Goal: Use online tool/utility: Utilize a website feature to perform a specific function

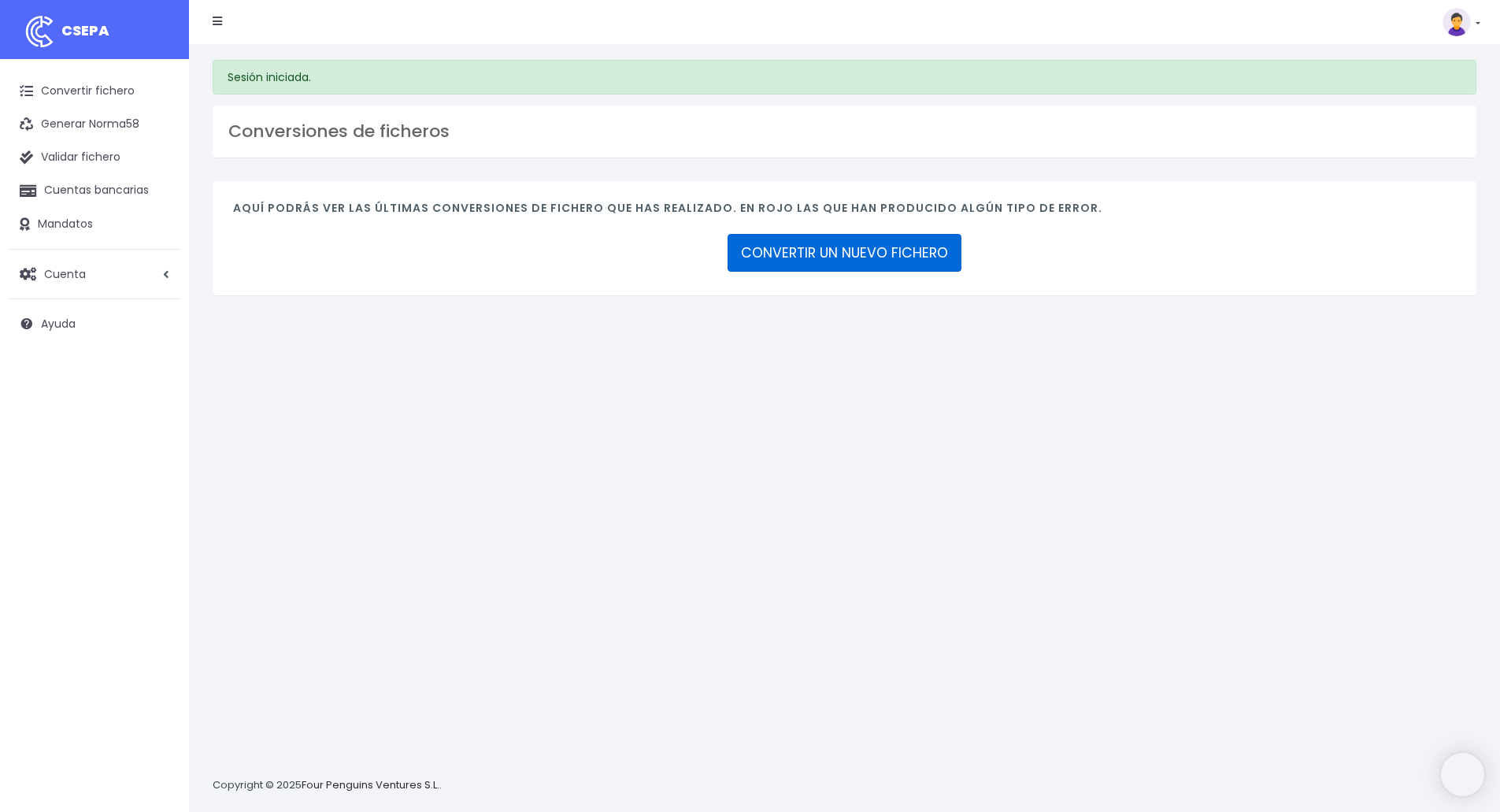
click at [861, 249] on link "CONVERTIR UN NUEVO FICHERO" at bounding box center [844, 253] width 234 height 38
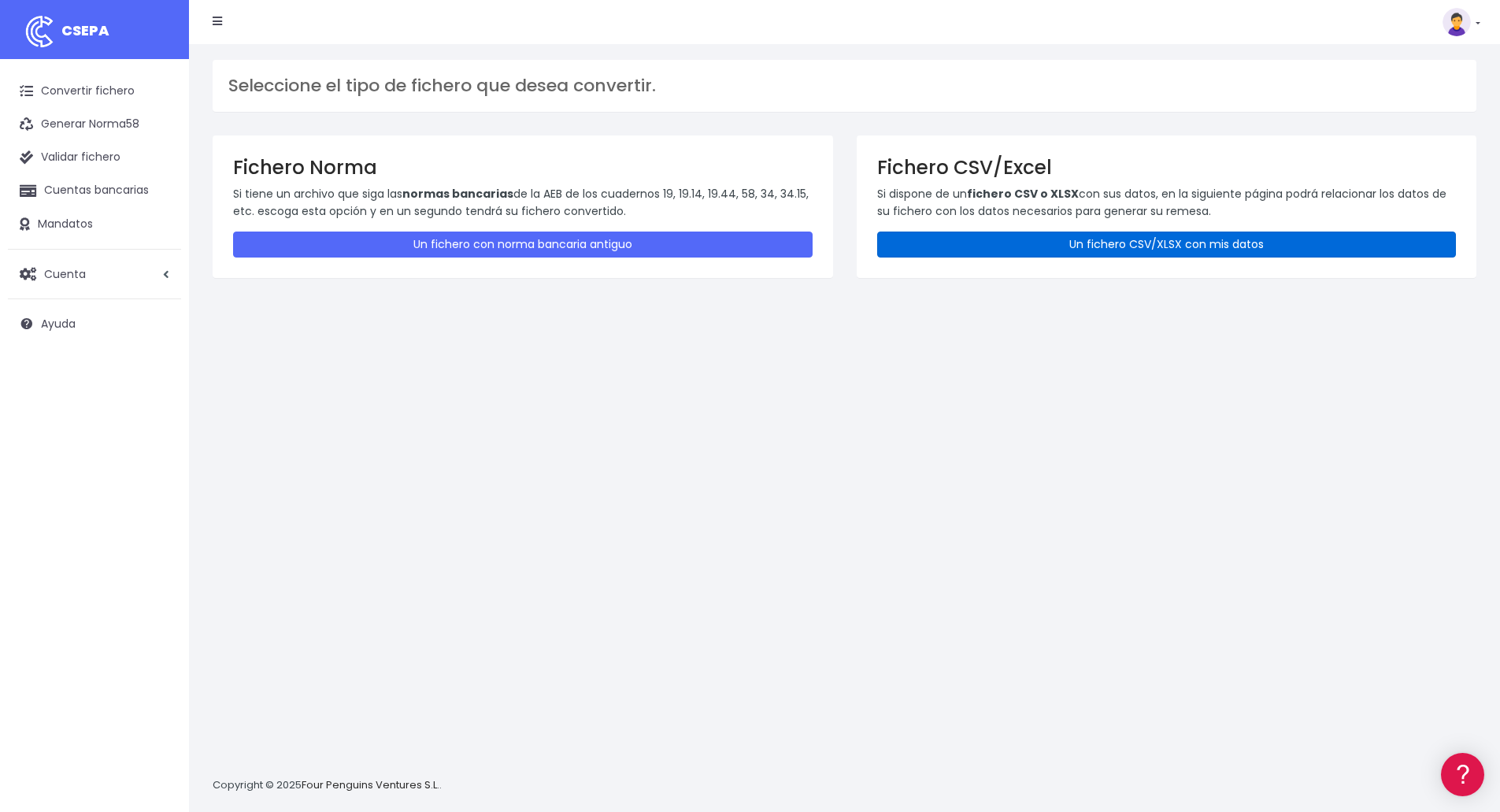
drag, startPoint x: 1106, startPoint y: 252, endPoint x: 1106, endPoint y: 290, distance: 38.0
click at [1106, 252] on link "Un fichero CSV/XLSX con mis datos" at bounding box center [1167, 245] width 579 height 26
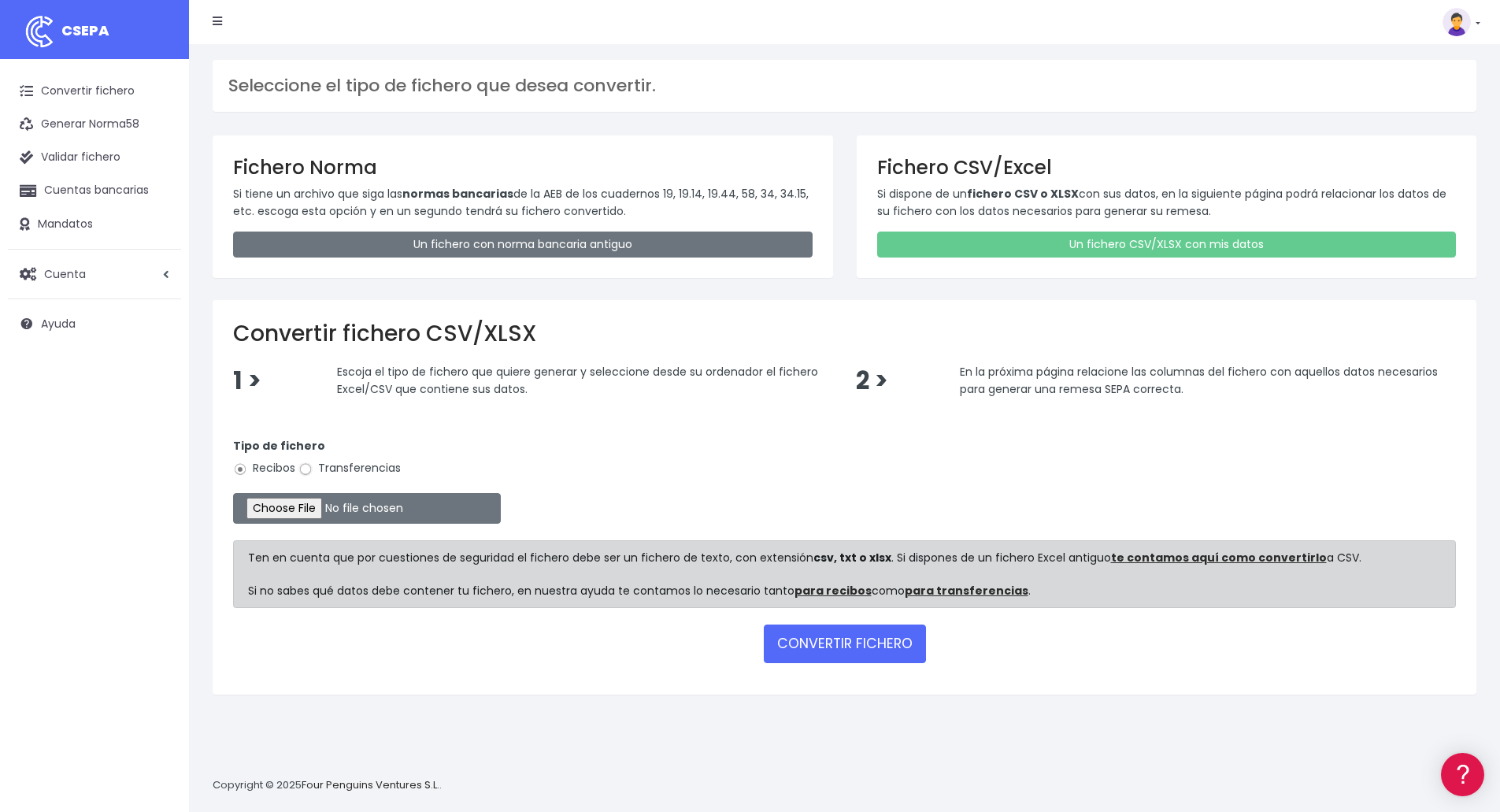
click at [308, 473] on input "Transferencias" at bounding box center [305, 468] width 14 height 14
radio input "true"
click at [277, 502] on input "file" at bounding box center [367, 508] width 267 height 31
type input "C:\fakepath\Fichero Pago Proveedores Las Palmas Agosto.xlsx"
click at [857, 641] on button "CONVERTIR FICHERO" at bounding box center [845, 643] width 162 height 38
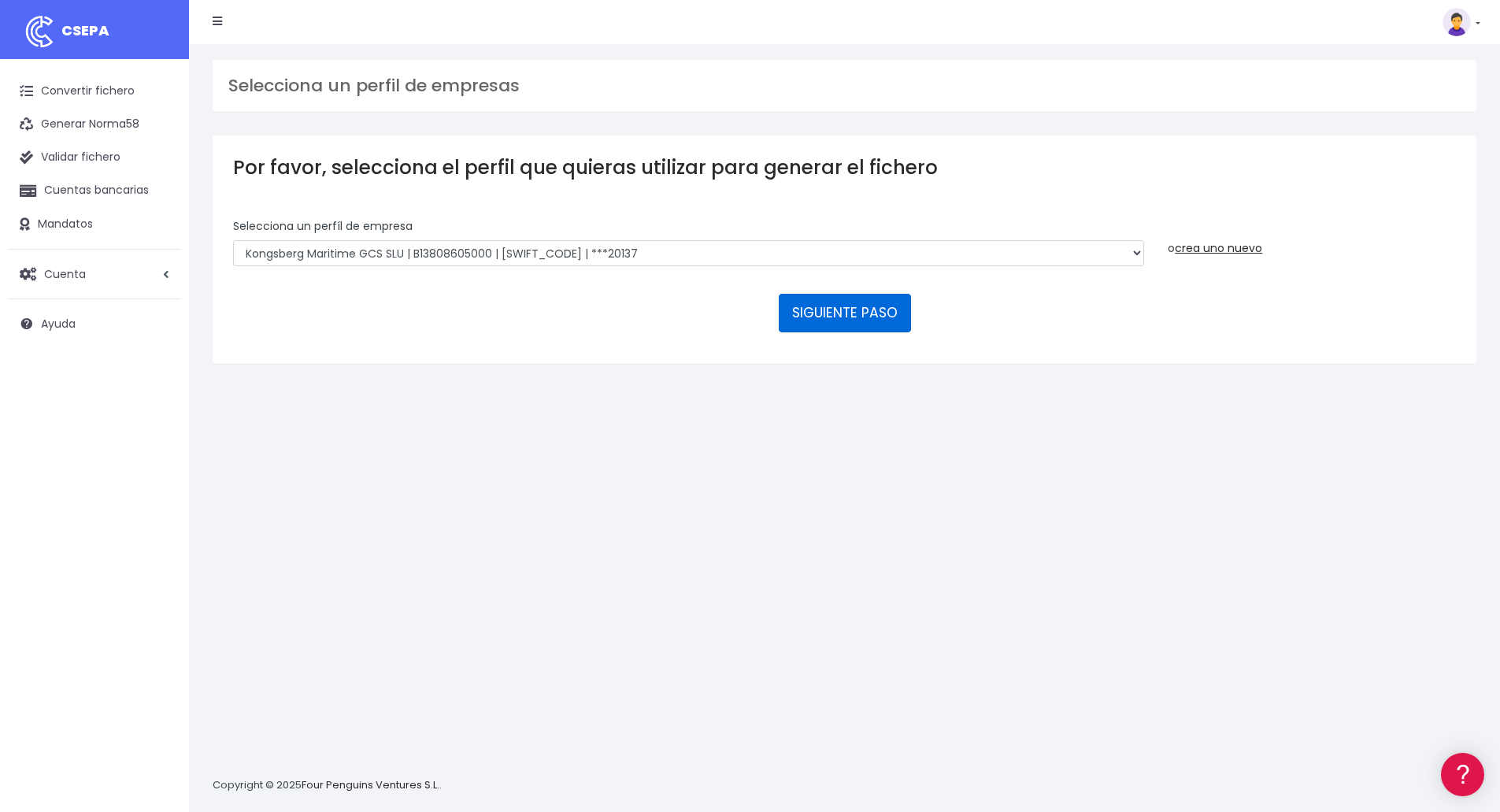
click at [829, 302] on button "SIGUIENTE PASO" at bounding box center [844, 313] width 132 height 38
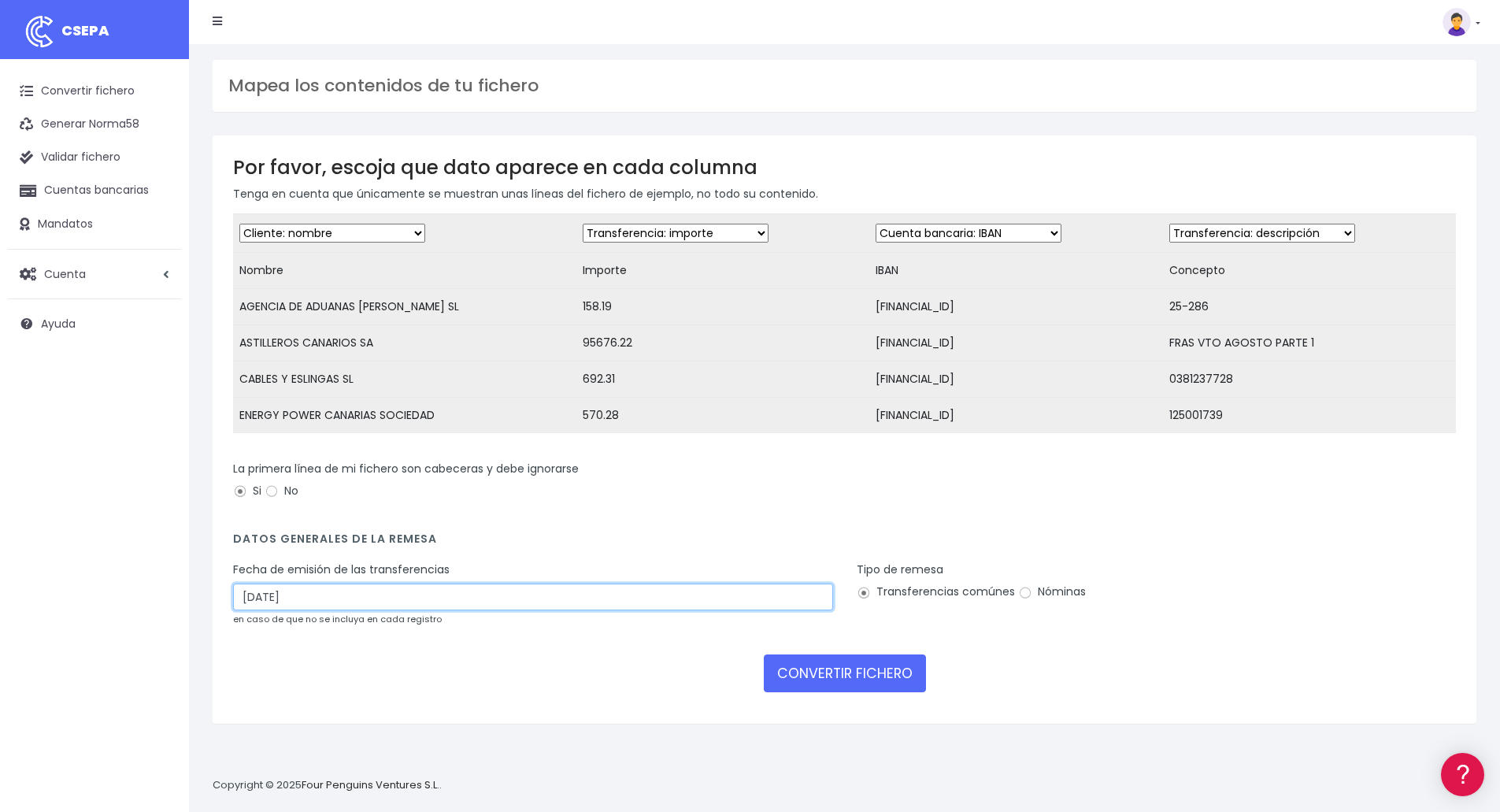
click at [376, 610] on input "[DATE]" at bounding box center [533, 596] width 600 height 27
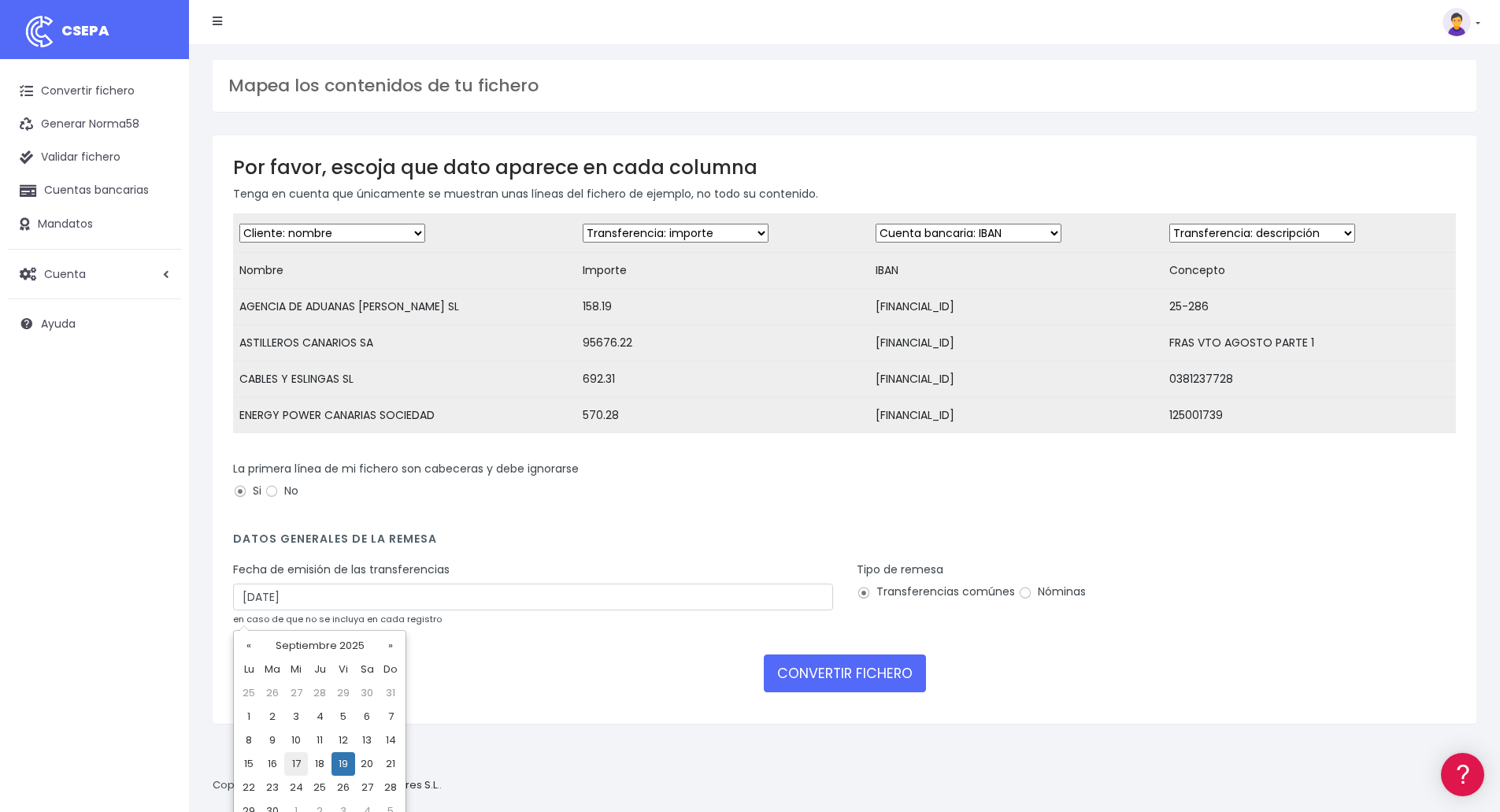
click at [293, 763] on td "17" at bounding box center [296, 763] width 24 height 24
type input "17/09/2025"
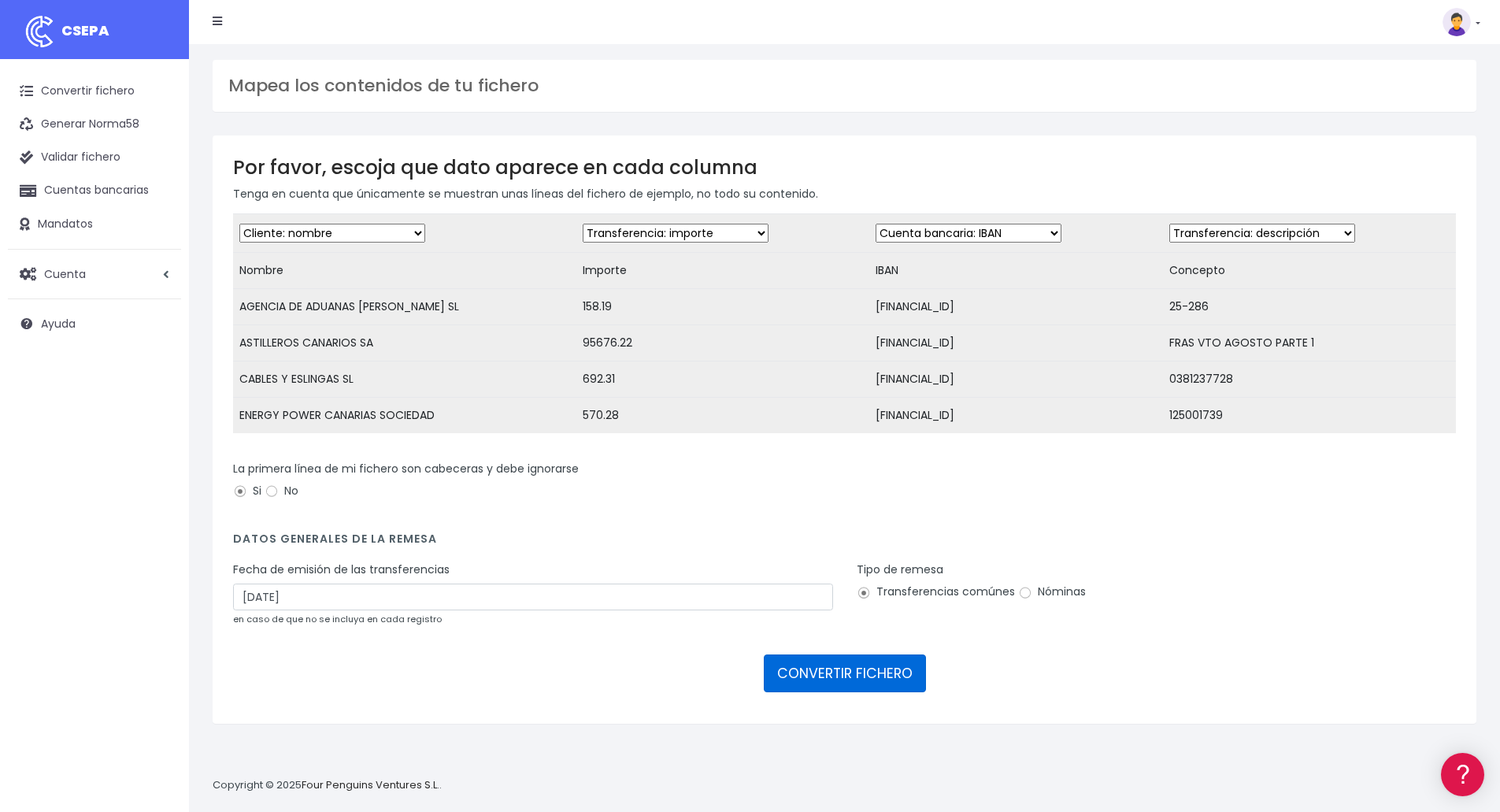
click at [852, 681] on button "CONVERTIR FICHERO" at bounding box center [845, 673] width 162 height 38
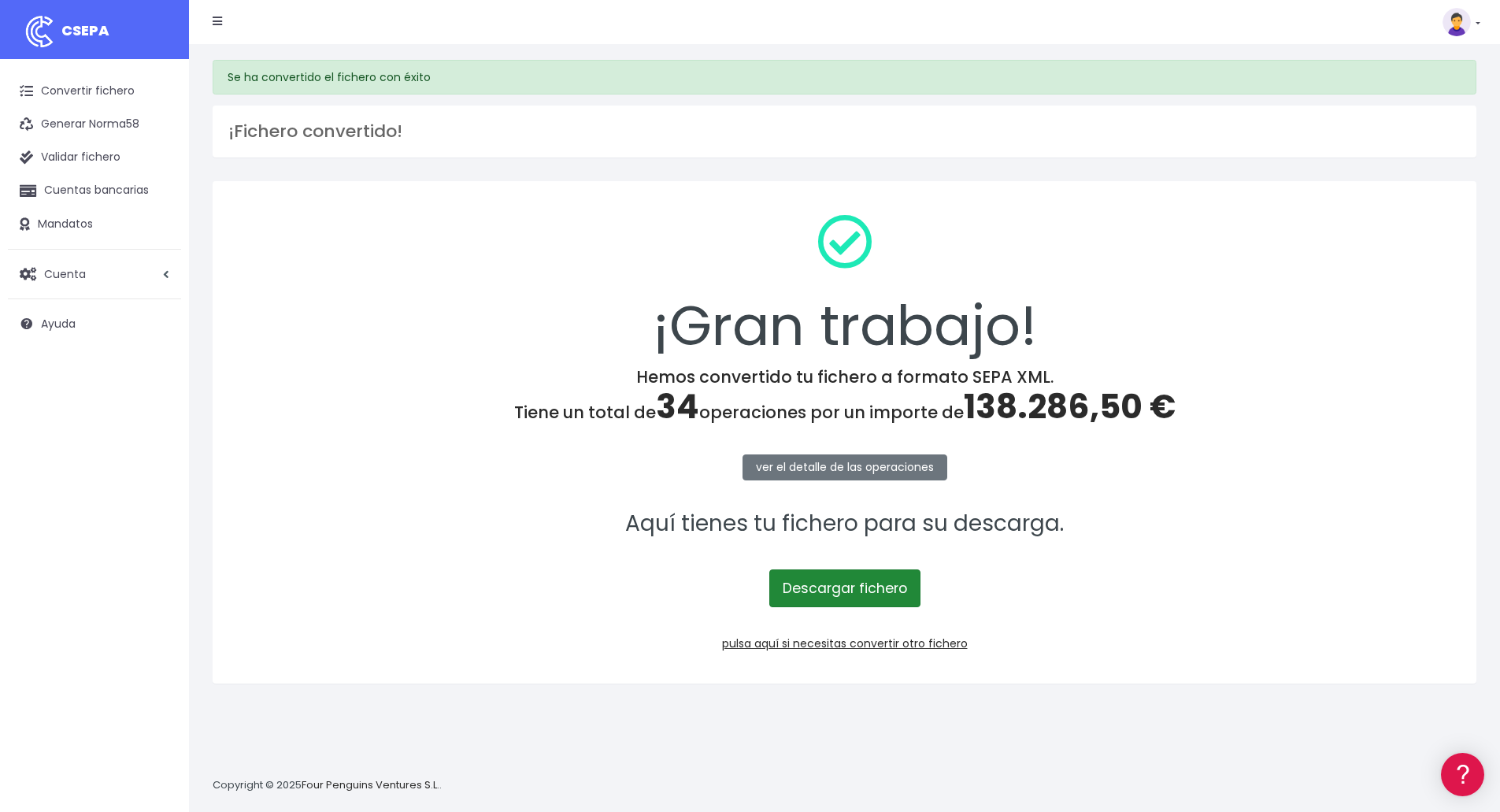
click at [838, 583] on link "Descargar fichero" at bounding box center [845, 588] width 152 height 38
